Goal: Task Accomplishment & Management: Use online tool/utility

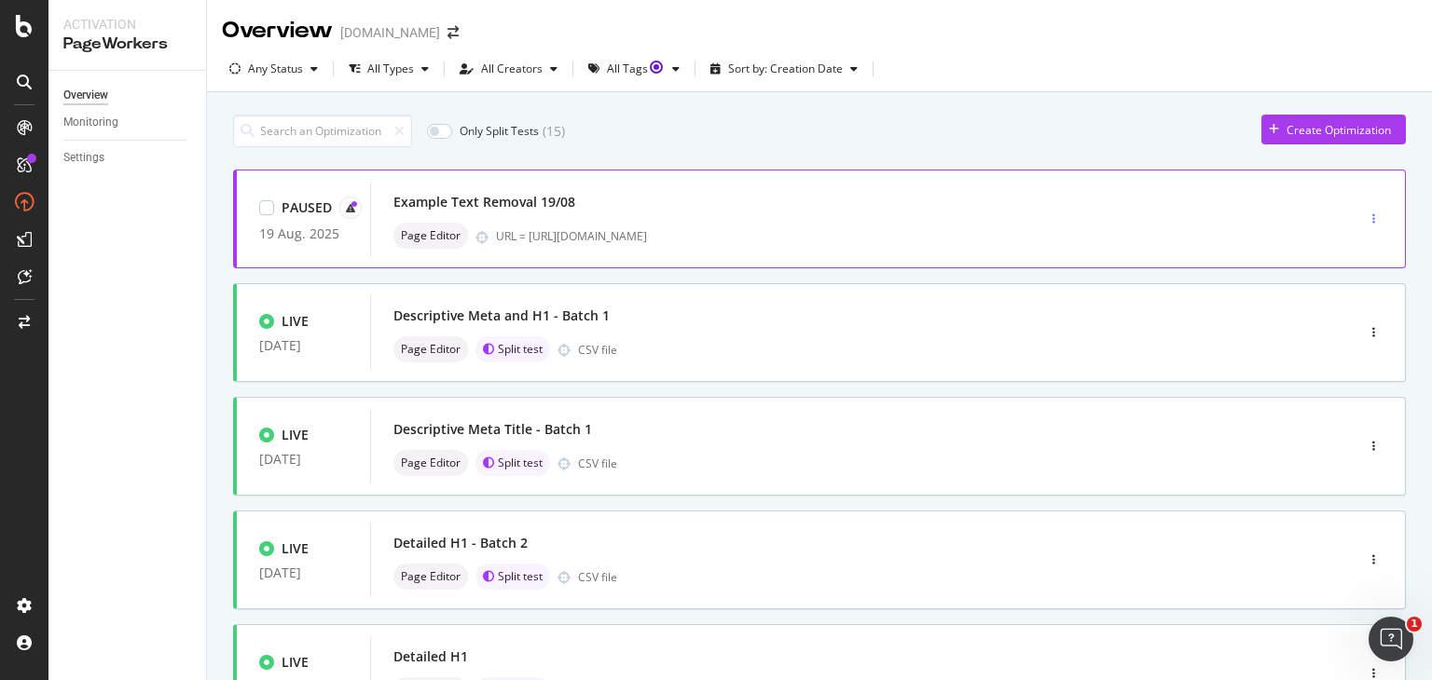
click at [1365, 210] on div "button" at bounding box center [1374, 219] width 18 height 28
click at [1328, 245] on div "Edit" at bounding box center [1324, 253] width 20 height 16
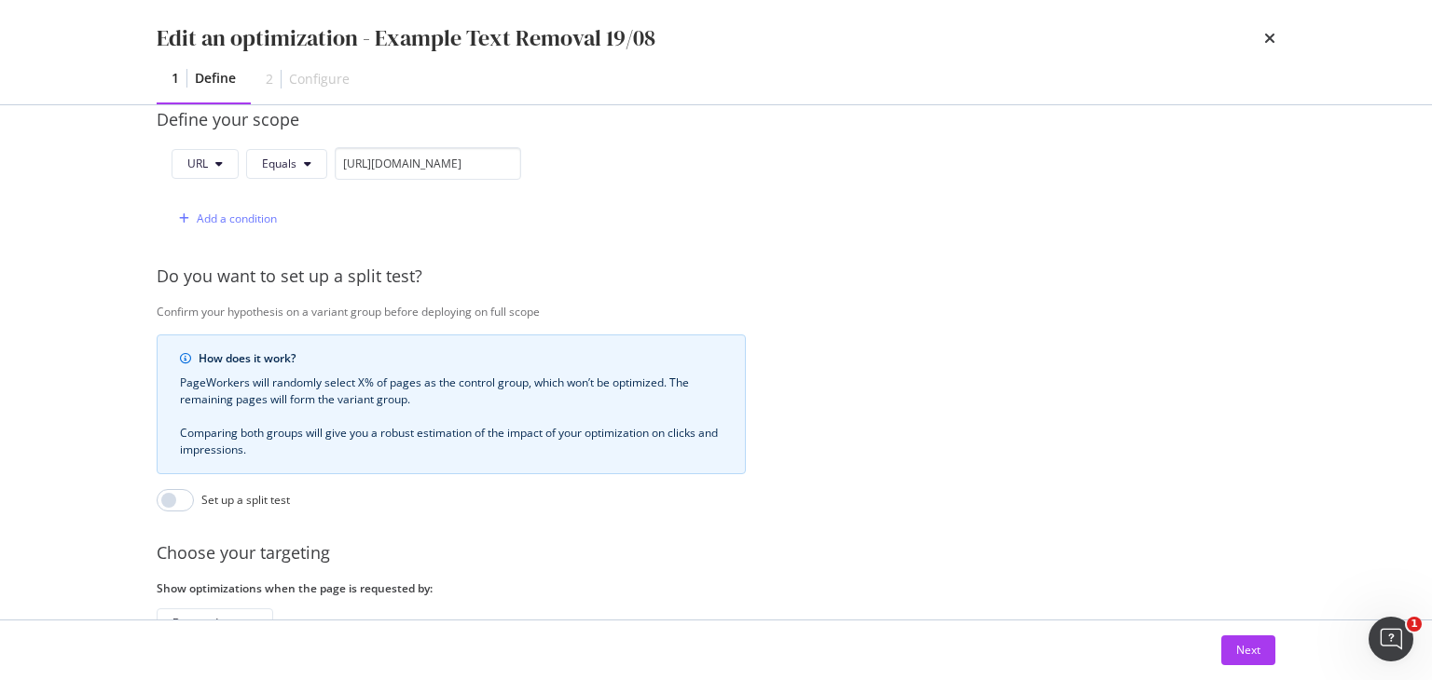
scroll to position [610, 0]
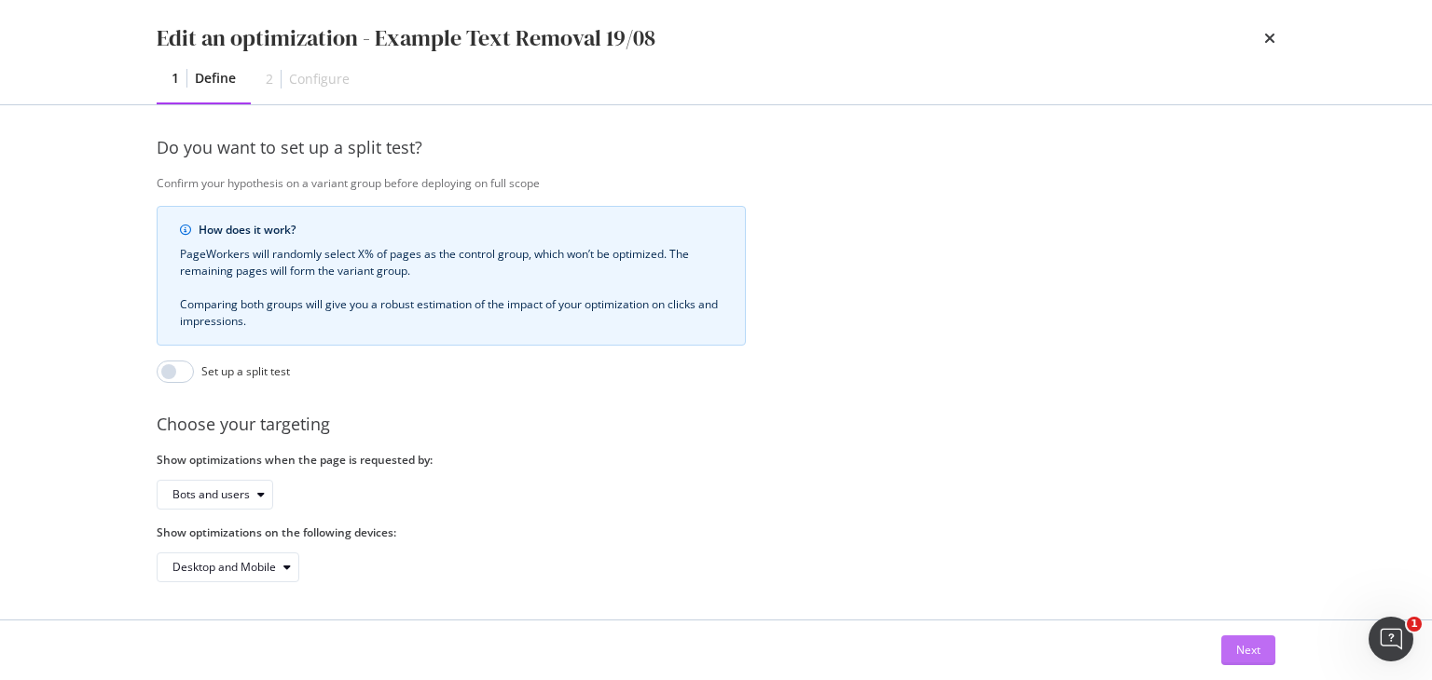
click at [1253, 652] on div "Next" at bounding box center [1248, 650] width 24 height 16
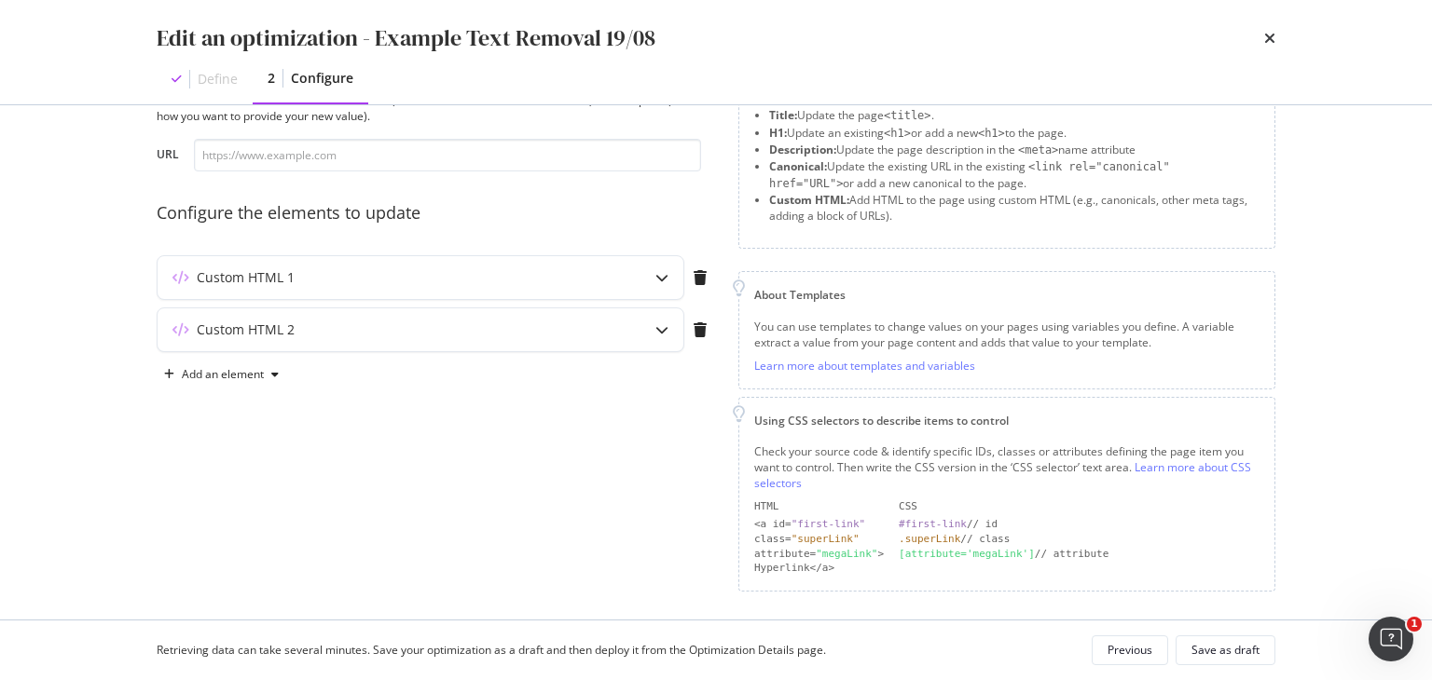
scroll to position [89, 0]
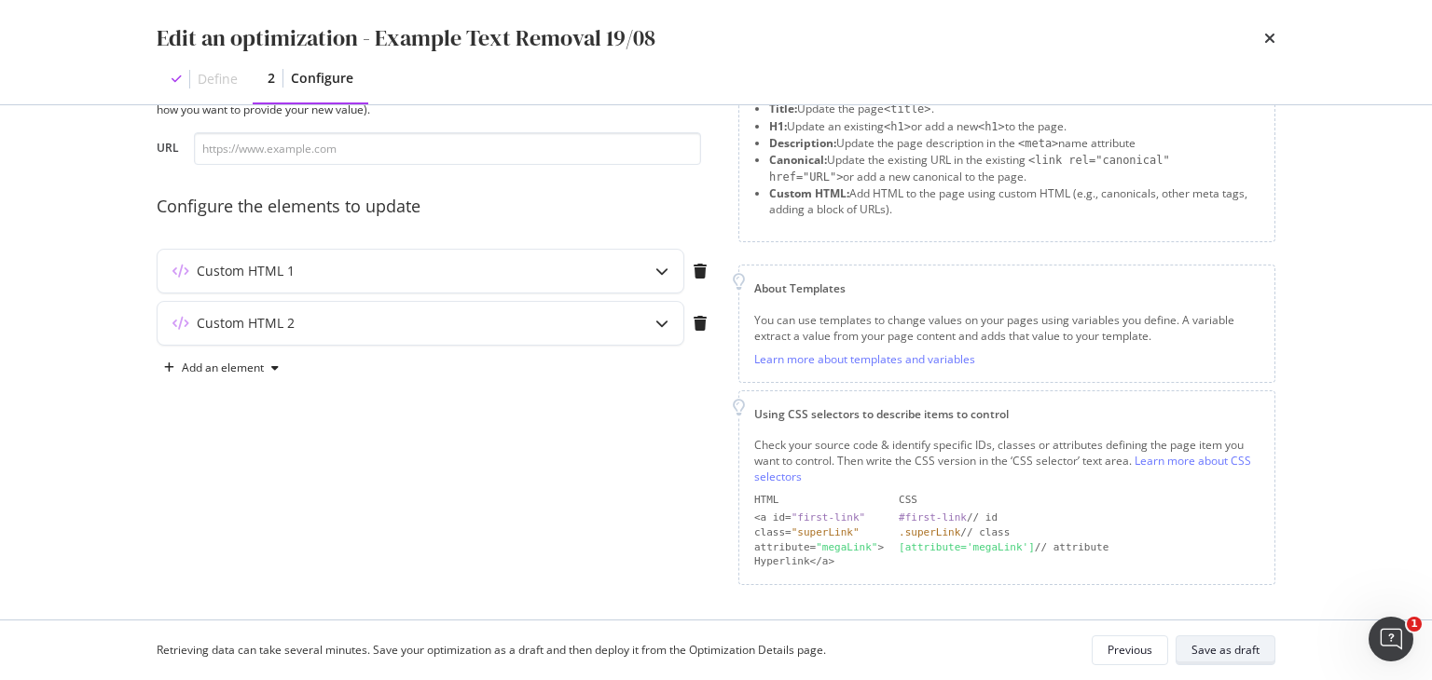
click at [1231, 655] on div "Save as draft" at bounding box center [1225, 650] width 68 height 16
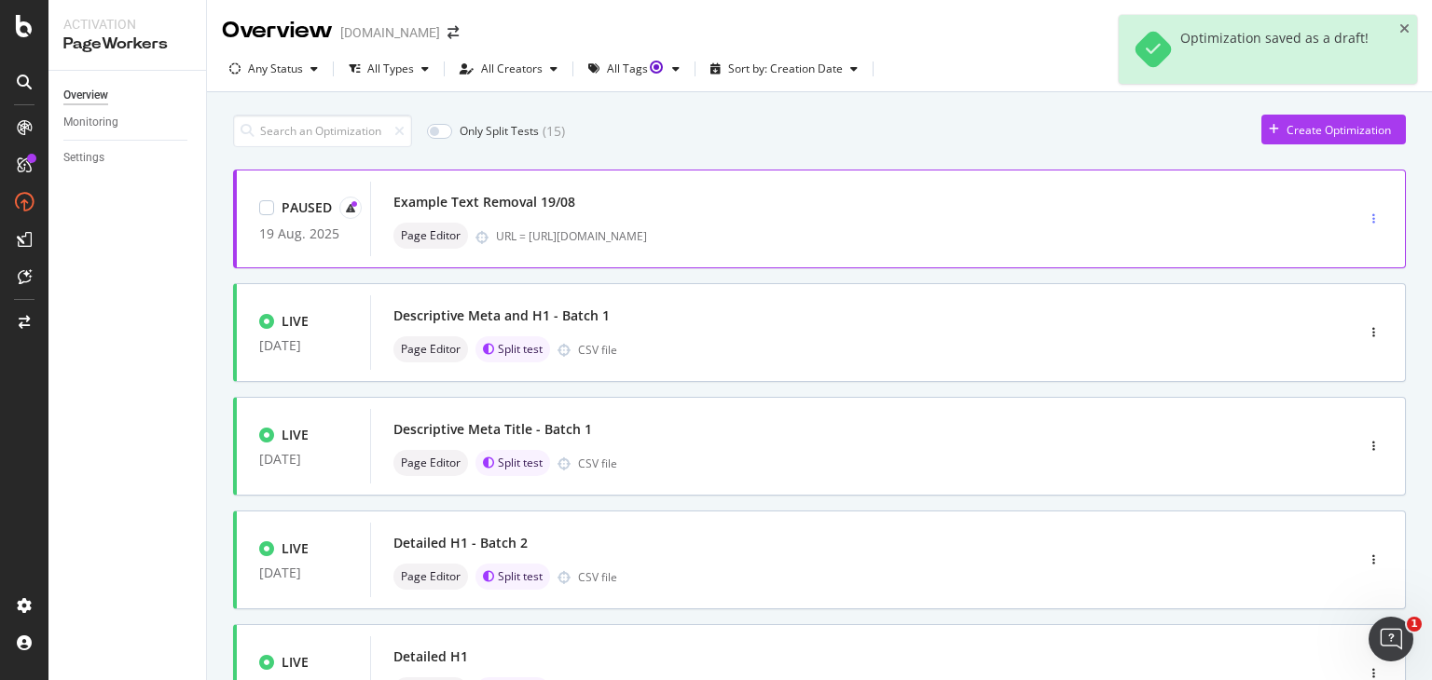
click at [1365, 224] on div "button" at bounding box center [1374, 218] width 18 height 11
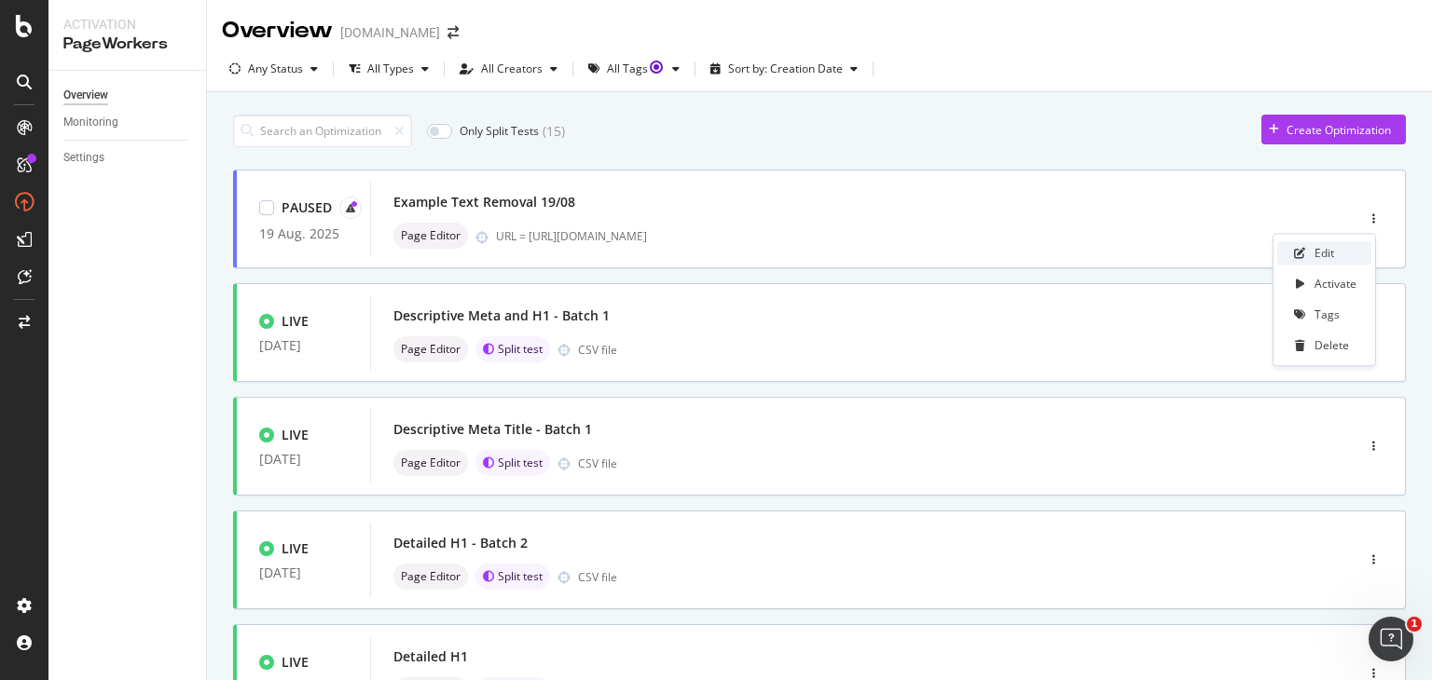
click at [1327, 254] on div "Edit" at bounding box center [1324, 253] width 20 height 16
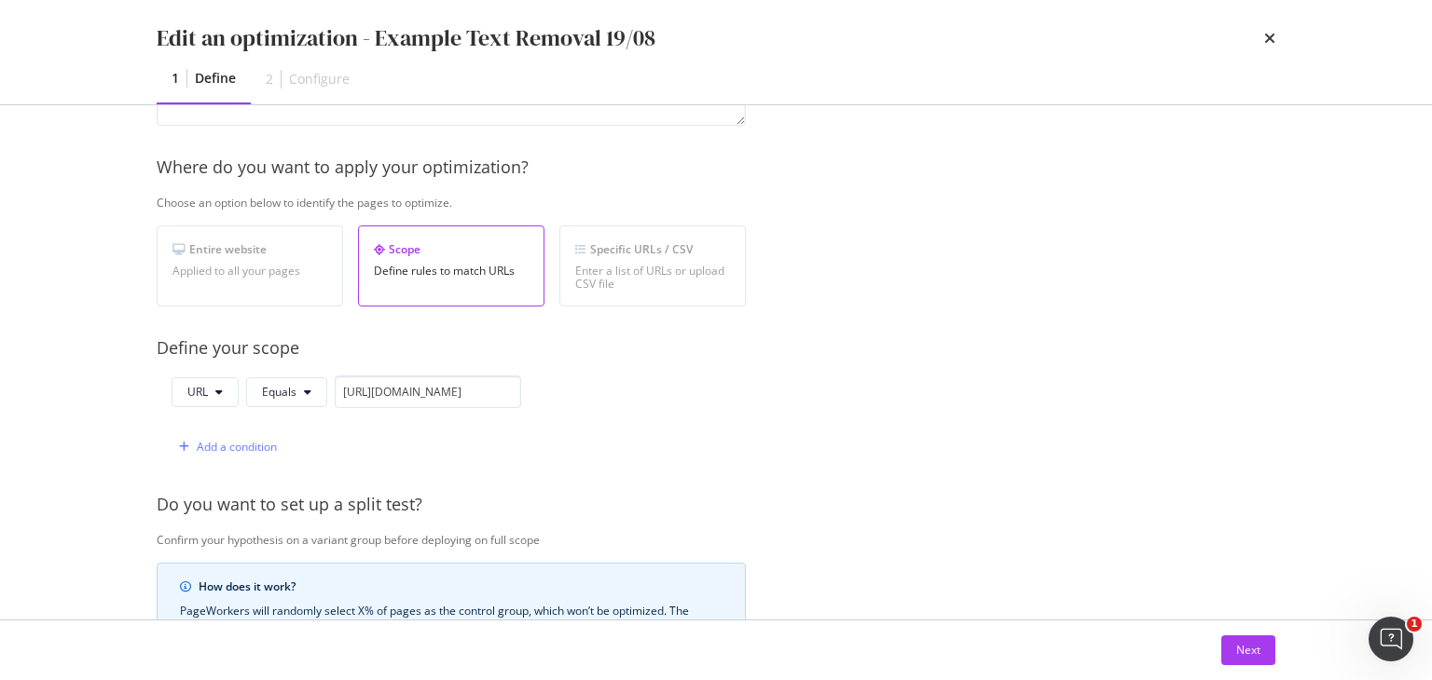
scroll to position [466, 0]
